Goal: Information Seeking & Learning: Learn about a topic

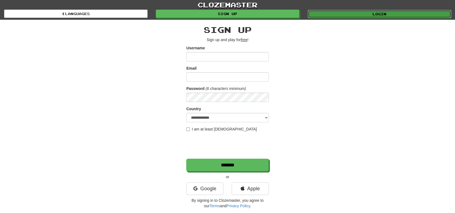
click at [348, 16] on link "Login" at bounding box center [378, 14] width 143 height 8
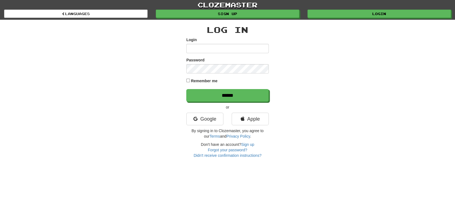
type input "********"
click at [198, 80] on label "Remember me" at bounding box center [204, 80] width 27 height 5
click at [222, 94] on input "******" at bounding box center [227, 95] width 82 height 13
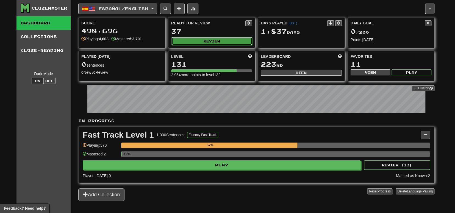
click at [188, 41] on button "Review" at bounding box center [211, 41] width 81 height 8
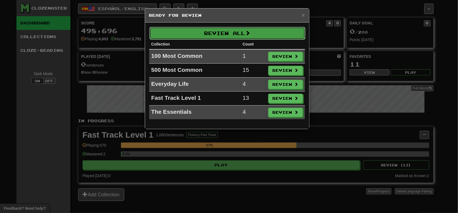
click at [205, 35] on button "Review All" at bounding box center [228, 33] width 156 height 13
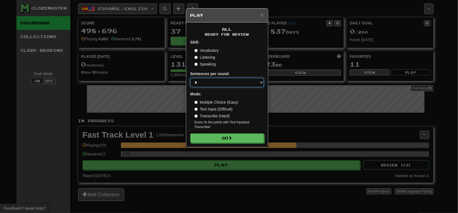
click at [211, 82] on select "* ** ** ** ** ** *** ********" at bounding box center [228, 82] width 74 height 9
select select "**"
click at [191, 78] on select "* ** ** ** ** ** *** ********" at bounding box center [228, 82] width 74 height 9
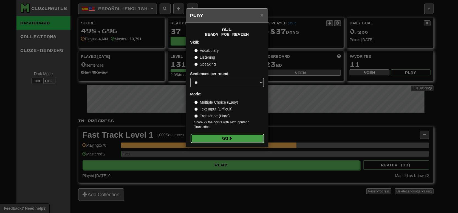
click at [215, 139] on button "Go" at bounding box center [228, 138] width 74 height 9
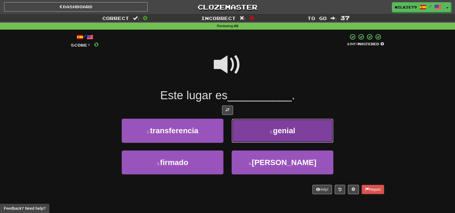
click at [269, 136] on button "2 . genial" at bounding box center [282, 131] width 102 height 24
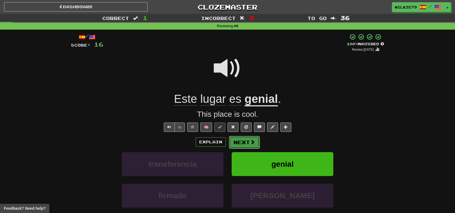
click at [240, 142] on button "Next" at bounding box center [244, 142] width 31 height 13
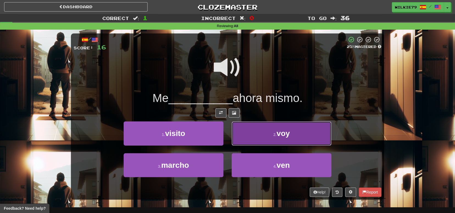
click at [264, 138] on button "2 . voy" at bounding box center [281, 134] width 100 height 24
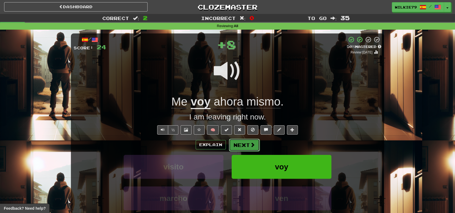
click at [240, 146] on button "Next" at bounding box center [244, 145] width 31 height 13
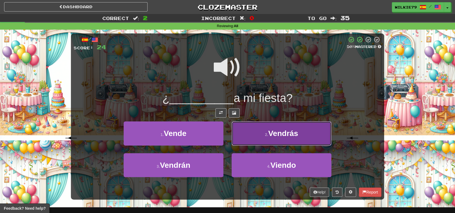
click at [261, 137] on button "2 . Vendrás" at bounding box center [281, 134] width 100 height 24
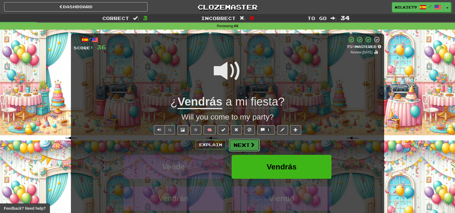
click at [243, 147] on button "Next" at bounding box center [244, 145] width 31 height 13
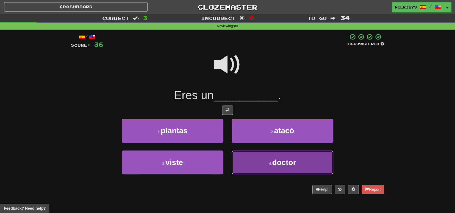
click at [254, 163] on button "4 . doctor" at bounding box center [282, 163] width 102 height 24
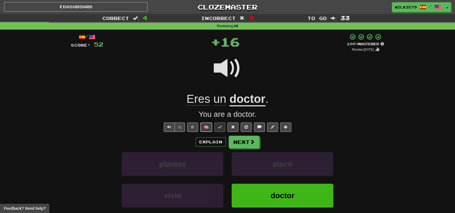
click at [206, 128] on button "🧠" at bounding box center [206, 127] width 12 height 9
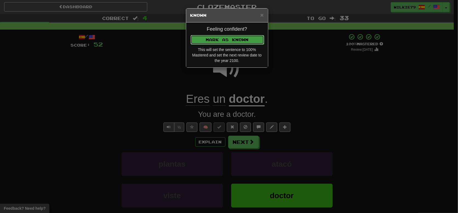
click at [218, 40] on button "Mark as Known" at bounding box center [228, 39] width 74 height 9
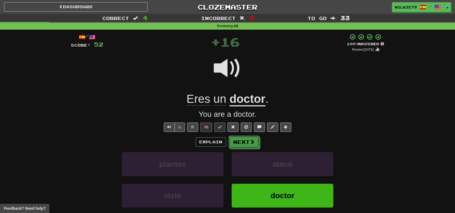
click at [243, 142] on button "Next" at bounding box center [243, 142] width 31 height 13
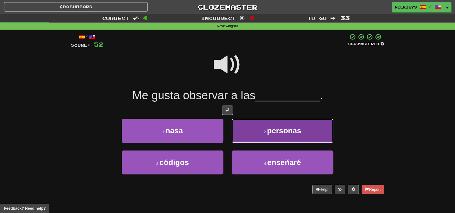
click at [253, 136] on button "2 . personas" at bounding box center [282, 131] width 102 height 24
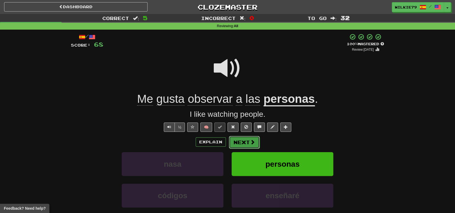
click at [243, 142] on button "Next" at bounding box center [244, 142] width 31 height 13
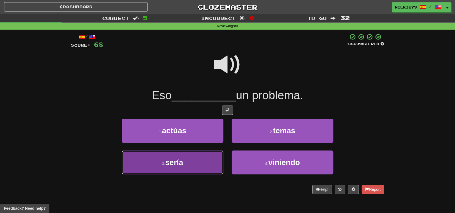
click at [189, 163] on button "3 . sería" at bounding box center [173, 163] width 102 height 24
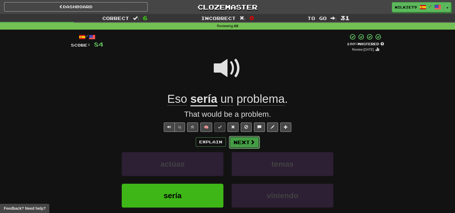
click at [236, 144] on button "Next" at bounding box center [244, 142] width 31 height 13
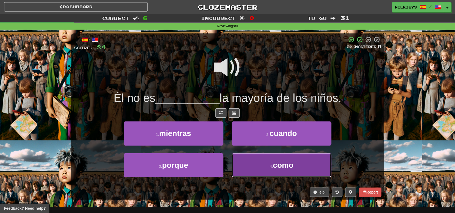
click at [261, 166] on button "4 . como" at bounding box center [281, 165] width 100 height 24
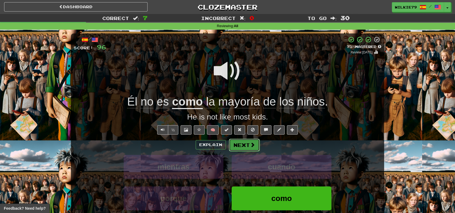
click at [241, 144] on button "Next" at bounding box center [244, 145] width 31 height 13
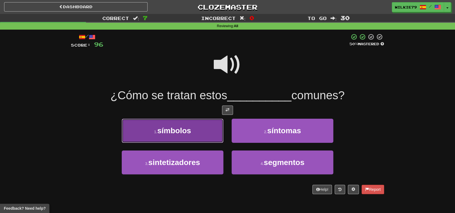
click at [193, 131] on button "1 . símbolos" at bounding box center [173, 131] width 102 height 24
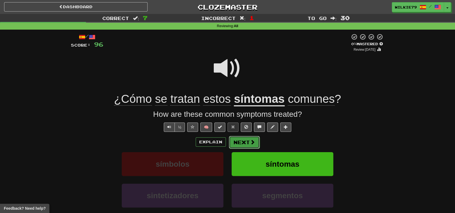
click at [240, 141] on button "Next" at bounding box center [244, 142] width 31 height 13
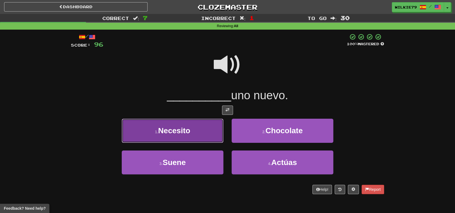
click at [192, 131] on button "1 . Necesito" at bounding box center [173, 131] width 102 height 24
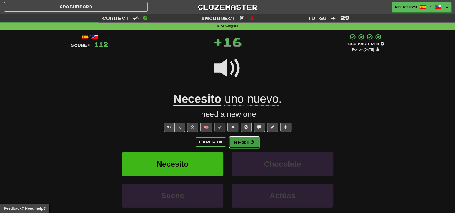
click at [239, 140] on button "Next" at bounding box center [244, 142] width 31 height 13
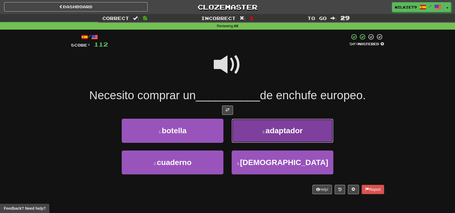
click at [256, 131] on button "2 . adaptador" at bounding box center [282, 131] width 102 height 24
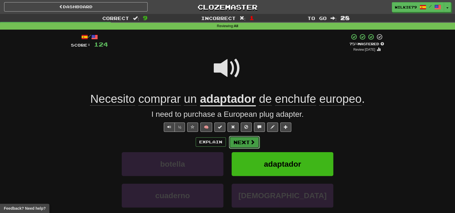
click at [241, 142] on button "Next" at bounding box center [244, 142] width 31 height 13
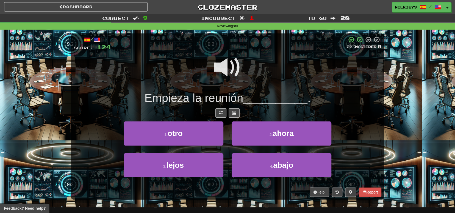
click at [227, 69] on span at bounding box center [227, 67] width 27 height 27
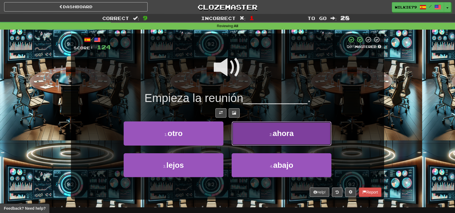
click at [268, 138] on button "2 . ahora" at bounding box center [281, 134] width 100 height 24
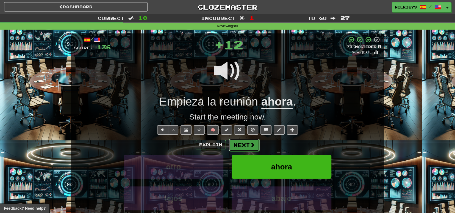
click at [244, 146] on button "Next" at bounding box center [244, 145] width 31 height 13
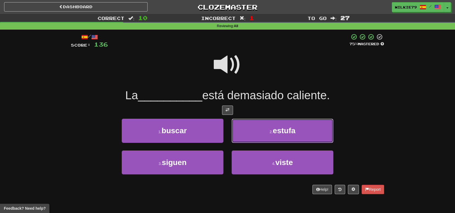
click at [269, 133] on small "2 ." at bounding box center [270, 132] width 3 height 4
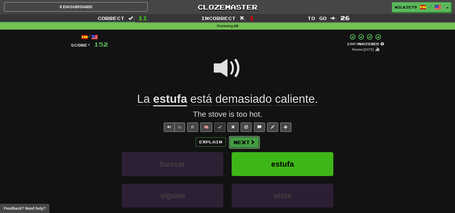
click at [242, 142] on button "Next" at bounding box center [244, 142] width 31 height 13
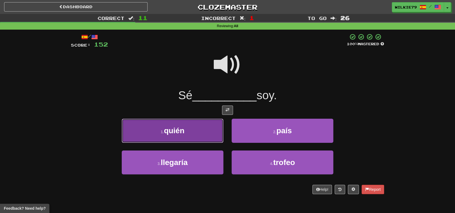
click at [184, 132] on span "quién" at bounding box center [174, 131] width 21 height 9
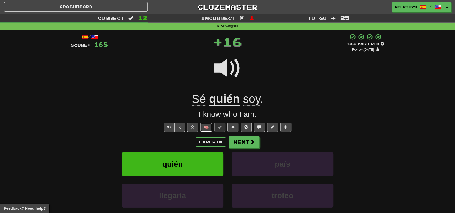
click at [205, 127] on button "🧠" at bounding box center [206, 127] width 12 height 9
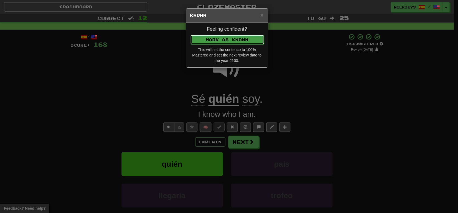
click at [215, 39] on button "Mark as Known" at bounding box center [228, 39] width 74 height 9
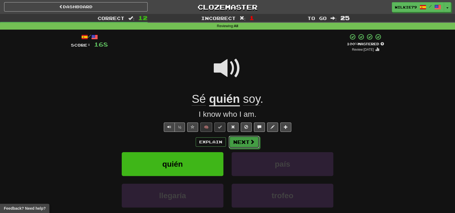
click at [243, 144] on button "Next" at bounding box center [243, 142] width 31 height 13
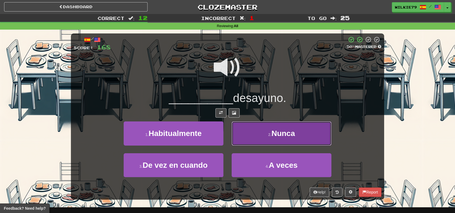
click at [262, 139] on button "2 . Nunca" at bounding box center [281, 134] width 100 height 24
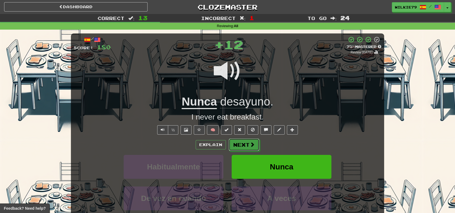
click at [244, 147] on button "Next" at bounding box center [243, 145] width 31 height 13
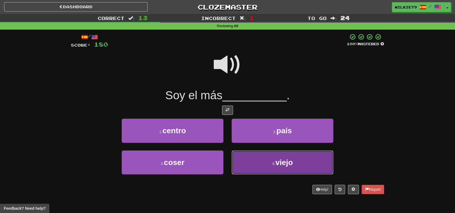
click at [276, 157] on button "4 . viejo" at bounding box center [282, 163] width 102 height 24
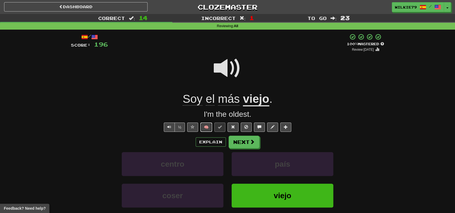
click at [206, 128] on button "🧠" at bounding box center [206, 127] width 12 height 9
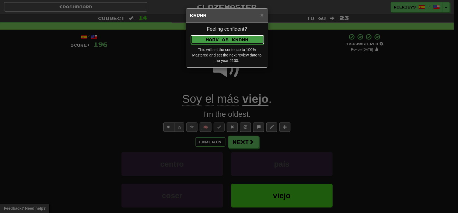
click at [224, 43] on button "Mark as Known" at bounding box center [228, 39] width 74 height 9
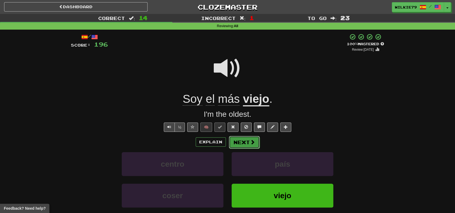
click at [242, 144] on button "Next" at bounding box center [244, 142] width 31 height 13
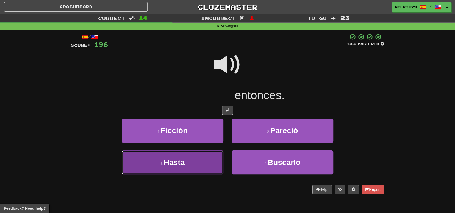
click at [190, 161] on button "3 . Hasta" at bounding box center [173, 163] width 102 height 24
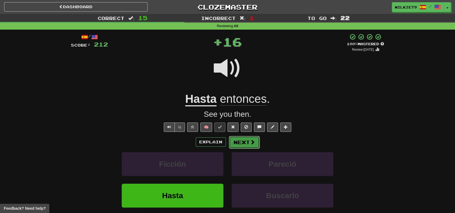
click at [237, 144] on button "Next" at bounding box center [244, 142] width 31 height 13
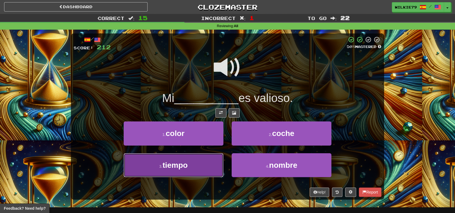
click at [193, 163] on button "3 . tiempo" at bounding box center [174, 165] width 100 height 24
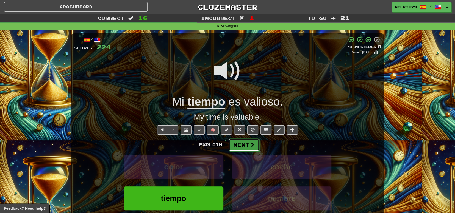
click at [249, 146] on button "Next" at bounding box center [243, 145] width 31 height 13
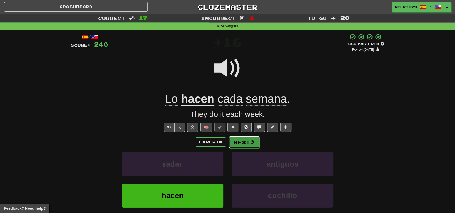
click at [242, 145] on button "Next" at bounding box center [244, 142] width 31 height 13
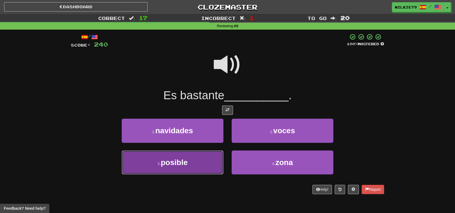
click at [200, 159] on button "3 . posible" at bounding box center [173, 163] width 102 height 24
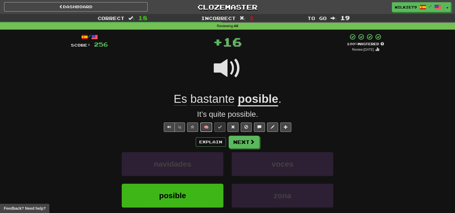
click at [206, 127] on button "🧠" at bounding box center [206, 127] width 12 height 9
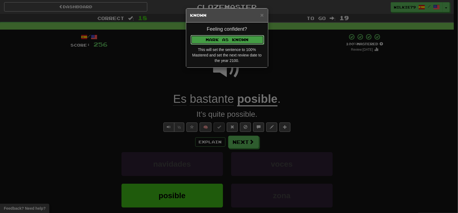
click at [226, 43] on button "Mark as Known" at bounding box center [228, 39] width 74 height 9
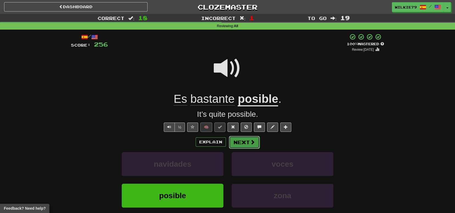
click at [243, 142] on button "Next" at bounding box center [244, 142] width 31 height 13
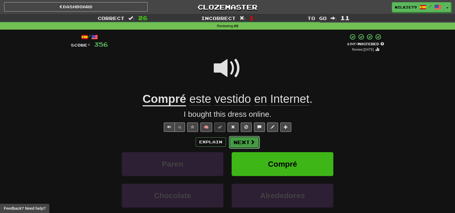
click at [245, 140] on button "Next" at bounding box center [244, 142] width 31 height 13
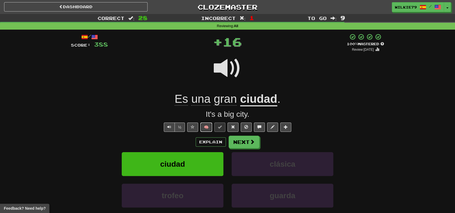
click at [204, 128] on button "🧠" at bounding box center [206, 127] width 12 height 9
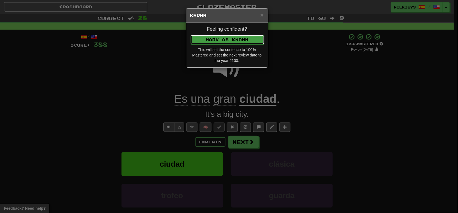
click at [205, 40] on button "Mark as Known" at bounding box center [228, 39] width 74 height 9
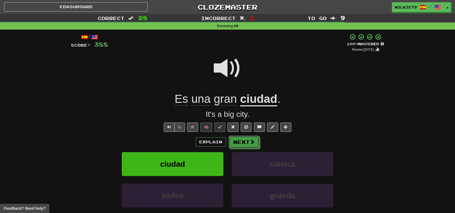
click at [245, 140] on button "Next" at bounding box center [243, 142] width 31 height 13
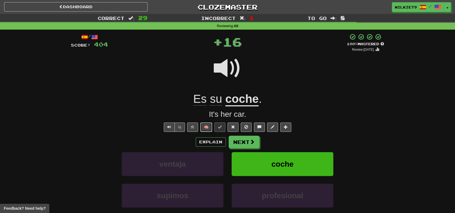
click at [206, 125] on button "🧠" at bounding box center [206, 127] width 12 height 9
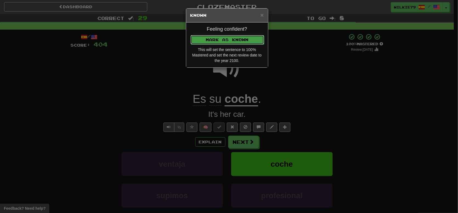
click at [218, 37] on button "Mark as Known" at bounding box center [228, 39] width 74 height 9
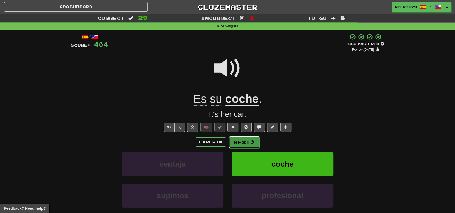
click at [245, 144] on button "Next" at bounding box center [244, 142] width 31 height 13
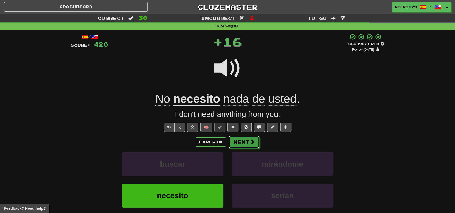
click at [245, 144] on button "Next" at bounding box center [243, 142] width 31 height 13
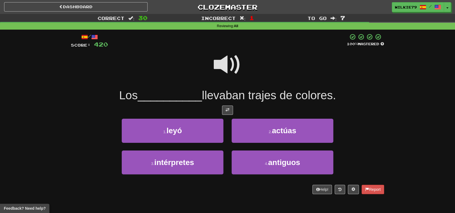
click at [225, 65] on span at bounding box center [227, 64] width 27 height 27
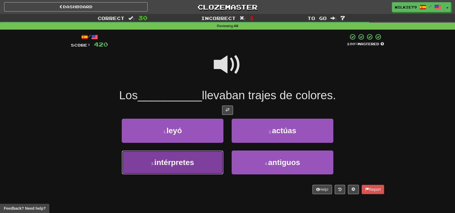
click at [191, 161] on span "intérpretes" at bounding box center [174, 162] width 40 height 9
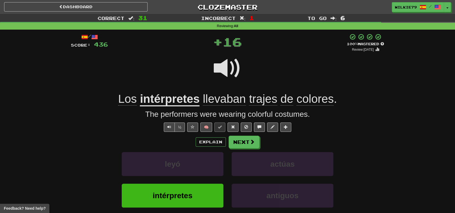
click at [172, 102] on u "intérpretes" at bounding box center [170, 100] width 60 height 14
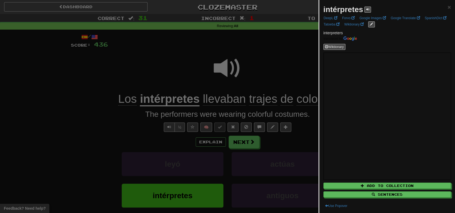
click at [127, 134] on div at bounding box center [227, 106] width 455 height 213
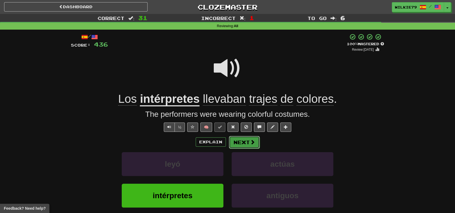
click at [239, 141] on button "Next" at bounding box center [244, 142] width 31 height 13
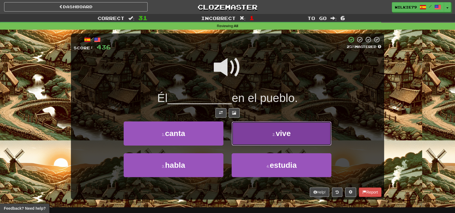
click at [263, 136] on button "2 . vive" at bounding box center [281, 134] width 100 height 24
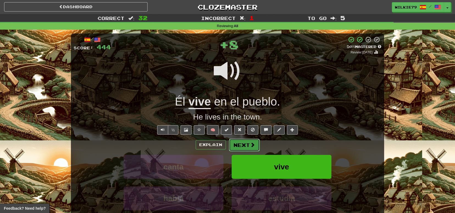
click at [247, 144] on button "Next" at bounding box center [244, 145] width 31 height 13
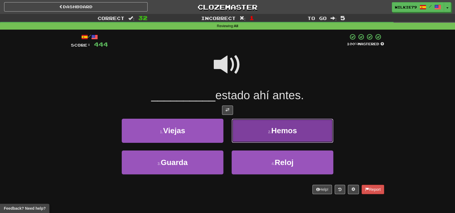
click at [277, 133] on span "Hemos" at bounding box center [284, 131] width 26 height 9
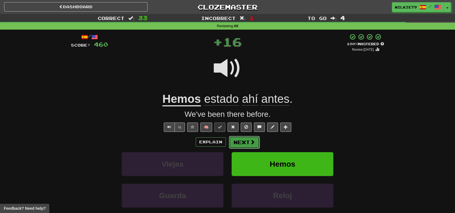
click at [241, 144] on button "Next" at bounding box center [244, 142] width 31 height 13
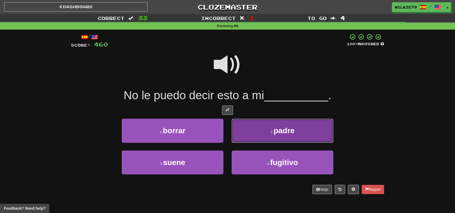
click at [272, 136] on button "2 . padre" at bounding box center [282, 131] width 102 height 24
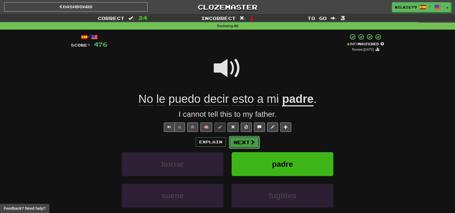
click at [243, 143] on button "Next" at bounding box center [244, 142] width 31 height 13
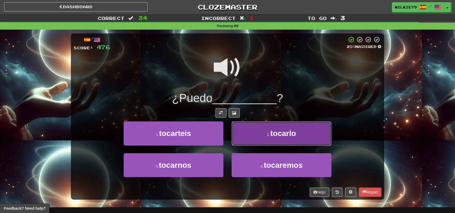
click at [262, 133] on button "2 . tocarlo" at bounding box center [281, 134] width 100 height 24
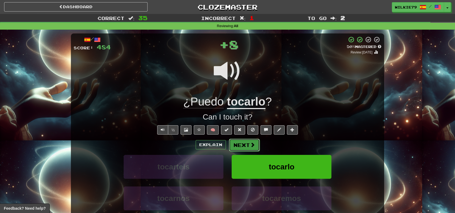
click at [240, 142] on button "Next" at bounding box center [244, 145] width 31 height 13
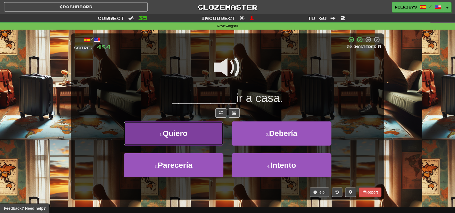
click at [196, 136] on button "1 . Quiero" at bounding box center [174, 134] width 100 height 24
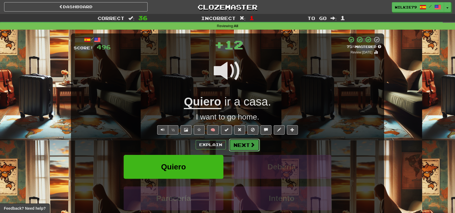
click at [244, 142] on button "Next" at bounding box center [244, 145] width 31 height 13
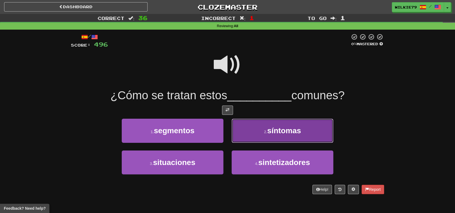
click at [268, 131] on span "síntomas" at bounding box center [284, 131] width 34 height 9
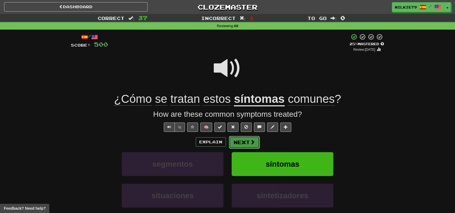
click at [238, 142] on button "Next" at bounding box center [244, 142] width 31 height 13
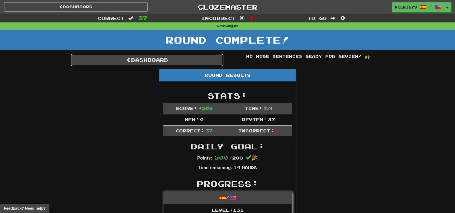
click at [153, 58] on link "Dashboard" at bounding box center [147, 60] width 152 height 13
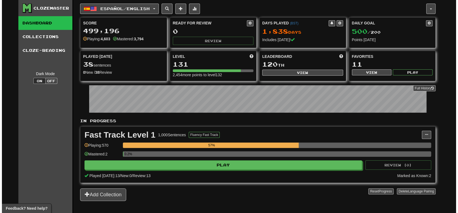
scroll to position [82, 0]
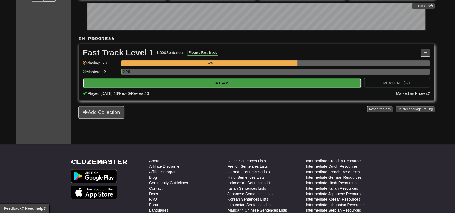
click at [187, 85] on button "Play" at bounding box center [222, 83] width 278 height 9
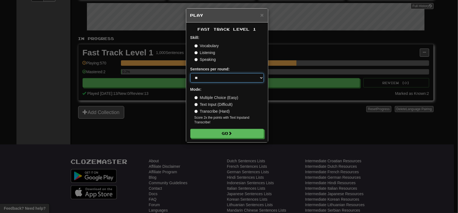
click at [200, 75] on select "* ** ** ** ** ** *** ********" at bounding box center [228, 77] width 74 height 9
select select "*"
click at [191, 73] on select "* ** ** ** ** ** *** ********" at bounding box center [228, 77] width 74 height 9
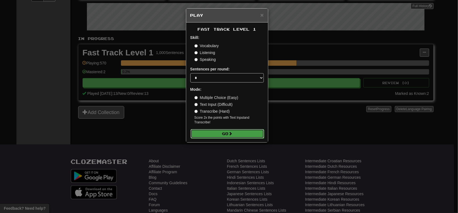
click at [220, 133] on button "Go" at bounding box center [228, 133] width 74 height 9
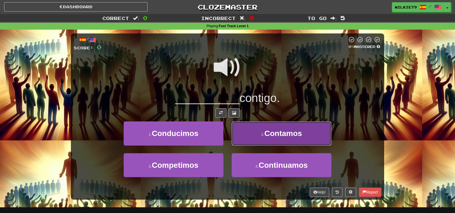
click at [272, 134] on span "Contamos" at bounding box center [283, 133] width 38 height 9
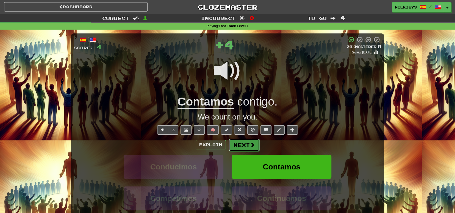
click at [244, 144] on button "Next" at bounding box center [244, 145] width 31 height 13
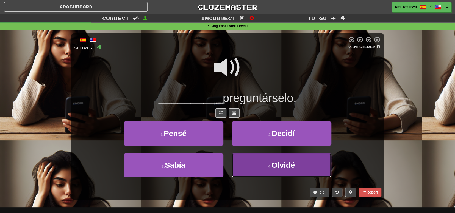
click at [259, 164] on button "4 . [GEOGRAPHIC_DATA]" at bounding box center [281, 165] width 100 height 24
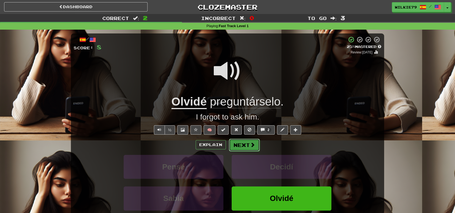
click at [239, 144] on button "Next" at bounding box center [244, 145] width 31 height 13
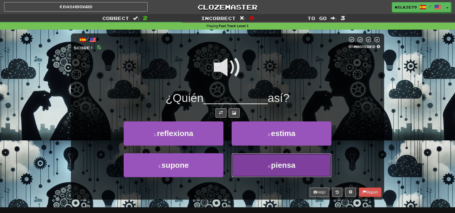
click at [260, 165] on button "4 . piensa" at bounding box center [281, 165] width 100 height 24
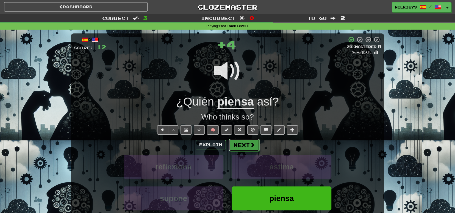
click at [241, 144] on button "Next" at bounding box center [244, 145] width 31 height 13
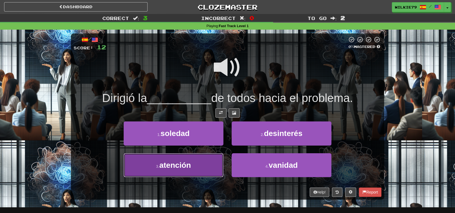
click at [191, 164] on span "atención" at bounding box center [175, 165] width 32 height 9
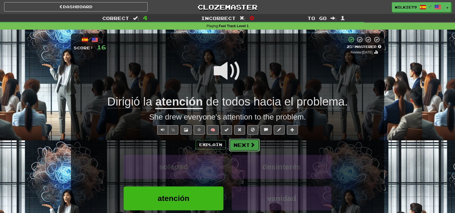
click at [245, 143] on button "Next" at bounding box center [244, 145] width 31 height 13
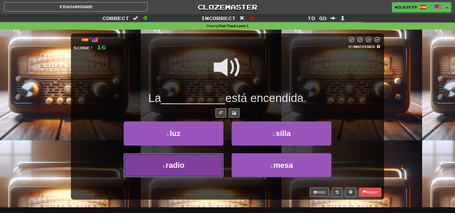
click at [194, 164] on button "3 . radio" at bounding box center [174, 165] width 100 height 24
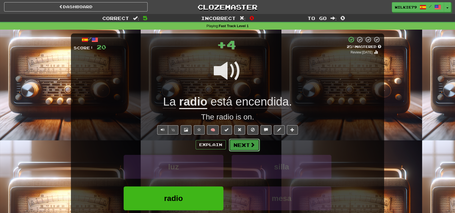
click at [238, 147] on button "Next" at bounding box center [244, 145] width 31 height 13
